Goal: Transaction & Acquisition: Purchase product/service

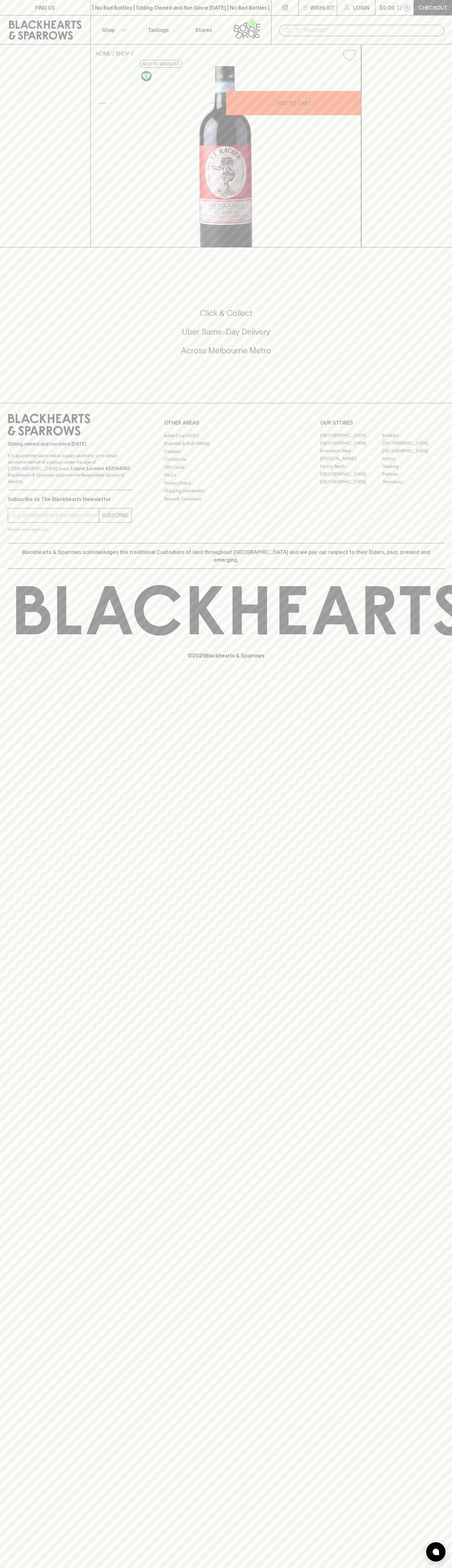
click at [362, 14] on link "Login" at bounding box center [356, 7] width 38 height 15
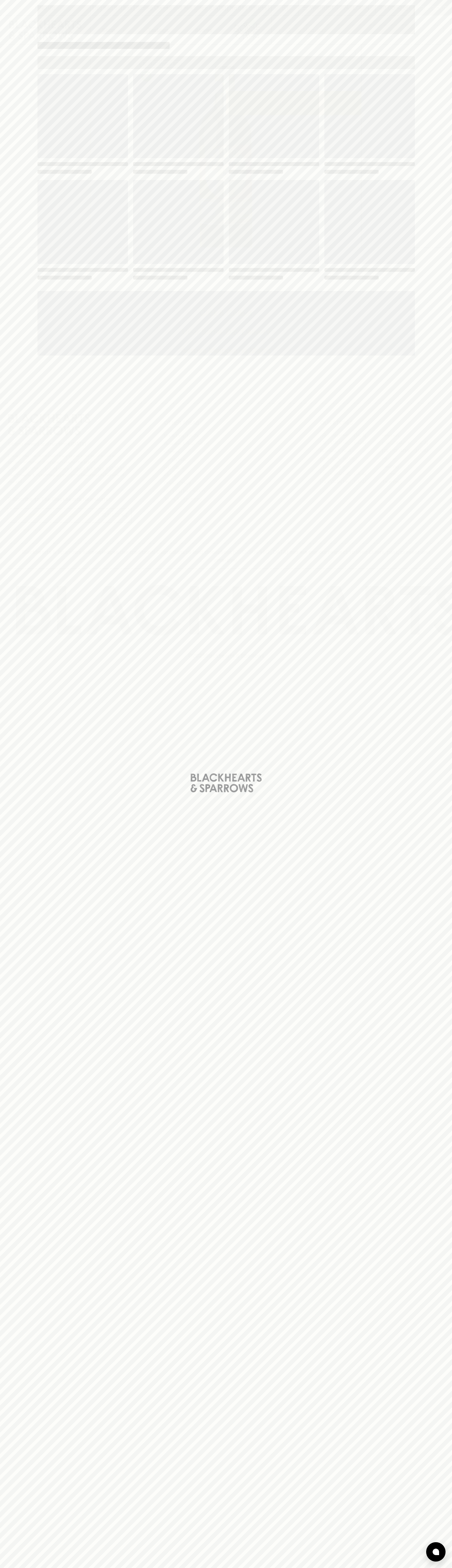
click at [430, 1231] on div "Loading" at bounding box center [226, 784] width 452 height 1568
click at [438, 1567] on html "FIND US | No Bad Bottles | Sibling Owned and Run Since [DATE] | No Bad Bottles …" at bounding box center [226, 784] width 452 height 1568
click at [31, 1018] on div "Loading" at bounding box center [226, 784] width 452 height 1568
